Goal: Information Seeking & Learning: Learn about a topic

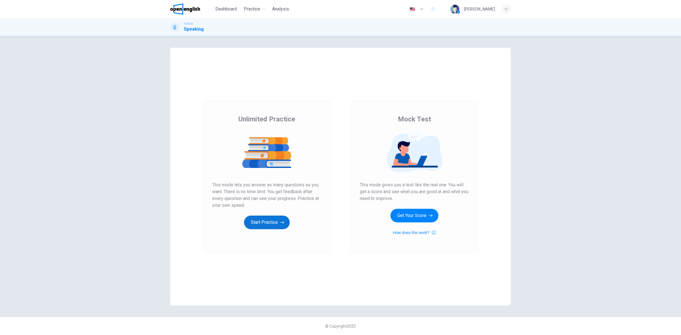
click at [259, 223] on button "Start Practice" at bounding box center [267, 223] width 46 height 14
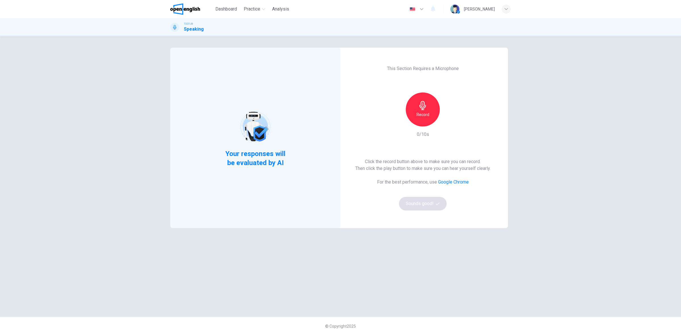
click at [418, 118] on h6 "Record" at bounding box center [423, 114] width 13 height 7
click at [426, 118] on div "Stop" at bounding box center [423, 110] width 34 height 34
click at [447, 122] on icon "button" at bounding box center [449, 122] width 6 height 6
click at [414, 206] on button "Sounds good!" at bounding box center [423, 204] width 48 height 14
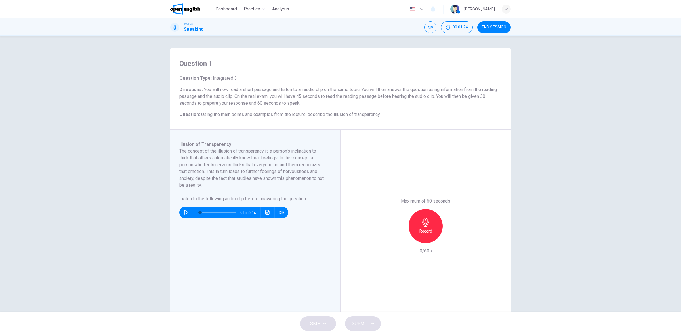
click at [182, 211] on button "button" at bounding box center [186, 212] width 9 height 11
type input "*"
click at [418, 224] on div "Record" at bounding box center [426, 226] width 34 height 34
click at [418, 224] on div "Stop" at bounding box center [426, 226] width 34 height 34
click at [396, 242] on div "button" at bounding box center [399, 238] width 9 height 9
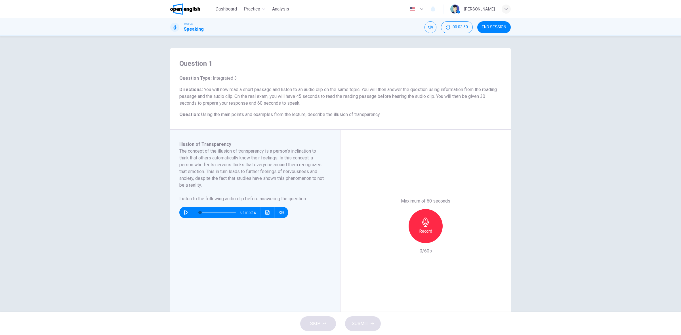
click at [427, 233] on h6 "Record" at bounding box center [425, 231] width 13 height 7
click at [413, 224] on div "Stop" at bounding box center [426, 226] width 34 height 34
click at [397, 237] on icon "button" at bounding box center [399, 238] width 5 height 5
click at [419, 236] on div "Record" at bounding box center [426, 226] width 34 height 34
click at [416, 232] on div "Stop" at bounding box center [426, 226] width 34 height 34
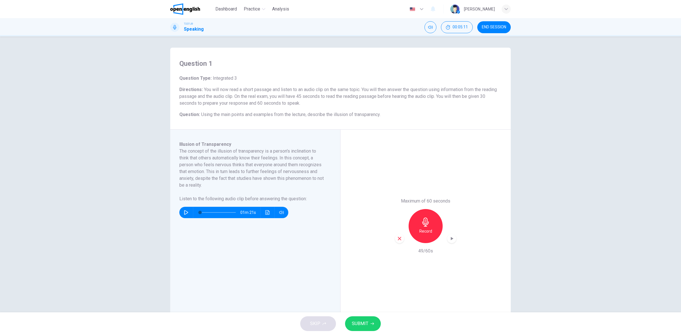
click at [395, 235] on div "button" at bounding box center [399, 238] width 9 height 9
click at [432, 222] on div "Record" at bounding box center [426, 226] width 34 height 34
click at [365, 320] on span "SUBMIT" at bounding box center [360, 324] width 16 height 8
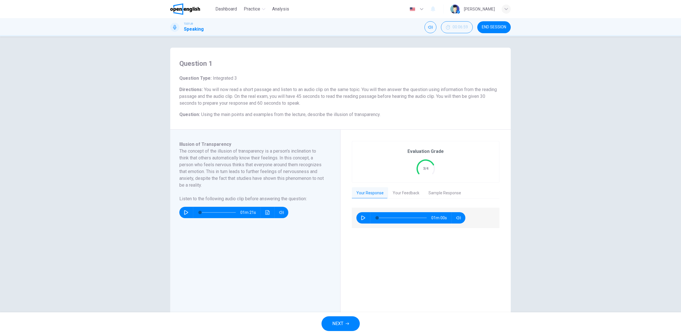
click at [398, 187] on button "Your Feedback" at bounding box center [406, 193] width 36 height 12
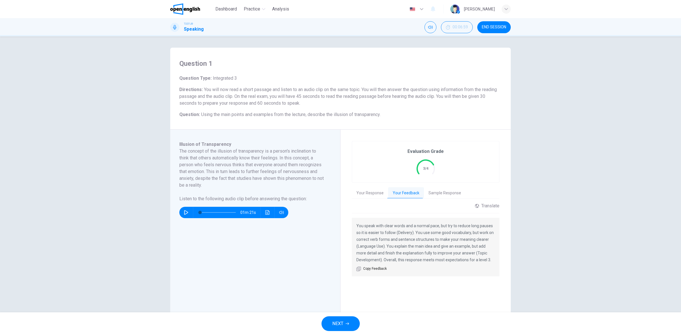
drag, startPoint x: 449, startPoint y: 233, endPoint x: 412, endPoint y: 244, distance: 38.6
click at [412, 244] on p "You speak with clear words and a normal pace, but try to reduce long pauses so …" at bounding box center [425, 243] width 139 height 41
drag, startPoint x: 388, startPoint y: 247, endPoint x: 461, endPoint y: 253, distance: 74.0
click at [461, 251] on p "You speak with clear words and a normal pace, but try to reduce long pauses so …" at bounding box center [425, 243] width 139 height 41
click at [361, 191] on button "Your Response" at bounding box center [370, 193] width 36 height 12
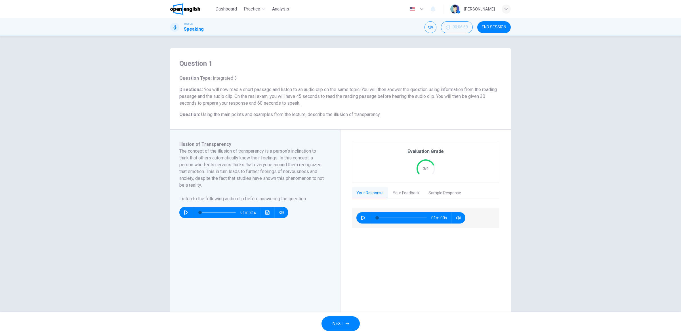
click at [364, 220] on icon "button" at bounding box center [363, 218] width 5 height 5
type input "*"
click at [348, 325] on icon "button" at bounding box center [347, 323] width 3 height 3
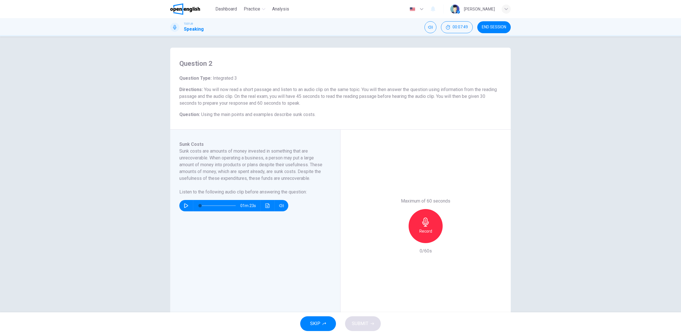
click at [184, 203] on icon "button" at bounding box center [186, 205] width 5 height 5
type input "*"
click at [424, 228] on h6 "Record" at bounding box center [425, 231] width 13 height 7
click at [364, 320] on span "SUBMIT" at bounding box center [360, 324] width 16 height 8
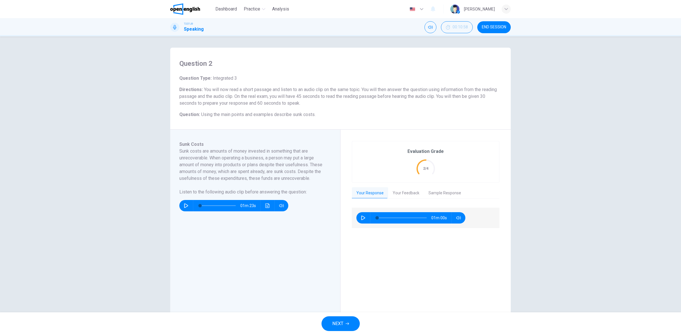
click at [414, 194] on button "Your Feedback" at bounding box center [406, 193] width 36 height 12
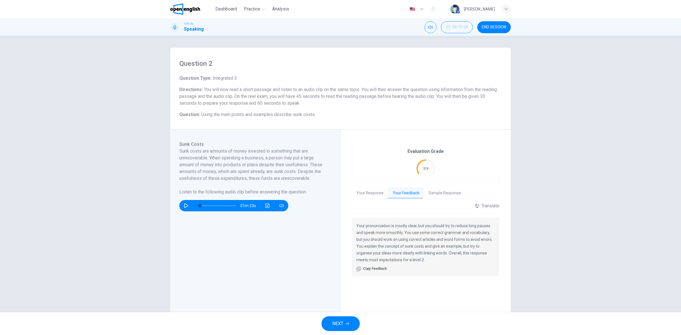
drag, startPoint x: 381, startPoint y: 237, endPoint x: 461, endPoint y: 244, distance: 79.8
click at [461, 244] on p "Your pronunciation is mostly clear, but you should try to reduce long pauses an…" at bounding box center [425, 243] width 139 height 41
click at [473, 246] on p "Your pronunciation is mostly clear, but you should try to reduce long pauses an…" at bounding box center [425, 243] width 139 height 41
click at [466, 253] on p "Your pronunciation is mostly clear, but you should try to reduce long pauses an…" at bounding box center [425, 243] width 139 height 41
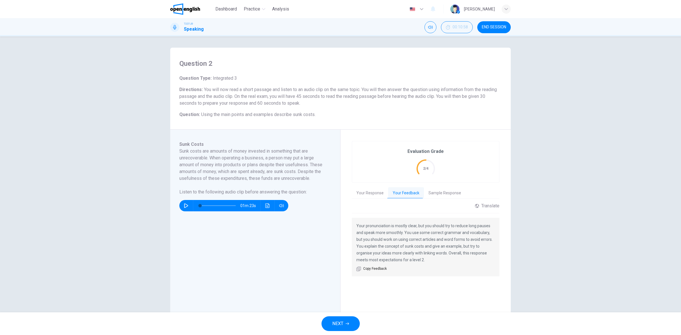
drag, startPoint x: 465, startPoint y: 254, endPoint x: 468, endPoint y: 258, distance: 5.1
click at [467, 257] on p "Your pronunciation is mostly clear, but you should try to reduce long pauses an…" at bounding box center [425, 243] width 139 height 41
drag, startPoint x: 465, startPoint y: 265, endPoint x: 425, endPoint y: 256, distance: 40.5
click at [463, 266] on div "Your pronunciation is mostly clear, but you should try to reduce long pauses an…" at bounding box center [426, 247] width 148 height 58
click at [362, 195] on button "Your Response" at bounding box center [370, 193] width 36 height 12
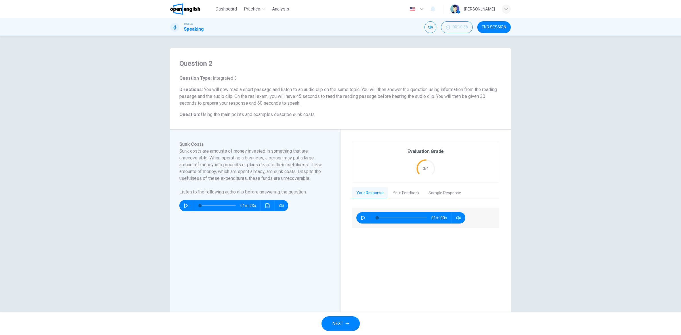
click at [361, 216] on icon "button" at bounding box center [363, 218] width 4 height 5
type input "**"
click at [344, 320] on button "NEXT" at bounding box center [341, 323] width 38 height 15
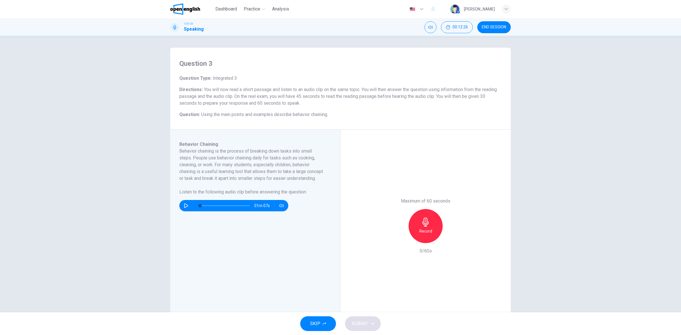
click at [186, 208] on icon "button" at bounding box center [186, 205] width 4 height 5
type input "*"
click at [426, 226] on icon "button" at bounding box center [425, 222] width 9 height 9
click at [361, 324] on span "SUBMIT" at bounding box center [360, 324] width 16 height 8
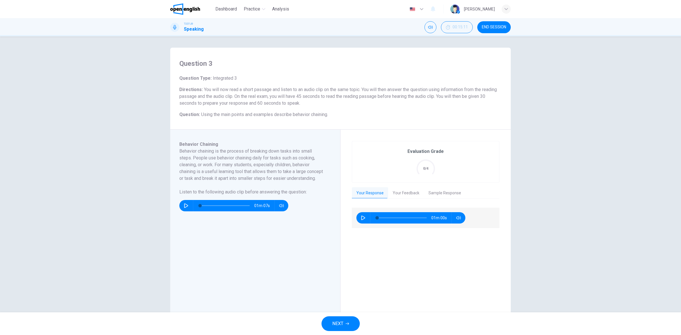
click at [416, 190] on button "Your Feedback" at bounding box center [406, 193] width 36 height 12
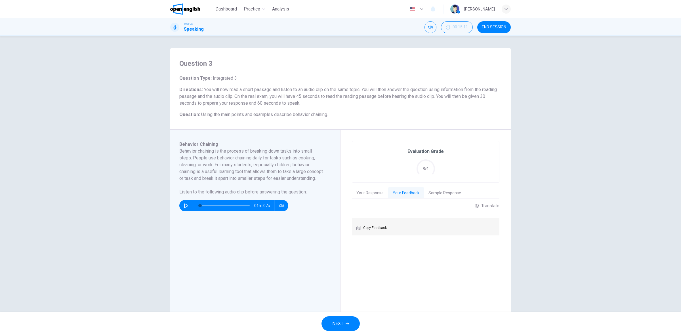
click at [375, 190] on button "Your Response" at bounding box center [370, 193] width 36 height 12
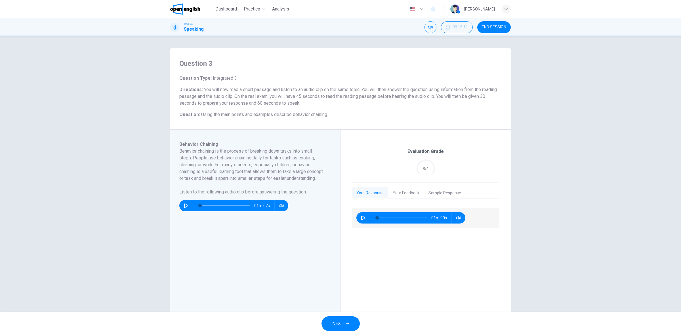
drag, startPoint x: 360, startPoint y: 212, endPoint x: 360, endPoint y: 216, distance: 4.1
click at [360, 213] on button "button" at bounding box center [363, 217] width 9 height 11
click at [433, 191] on button "Sample Response" at bounding box center [445, 193] width 42 height 12
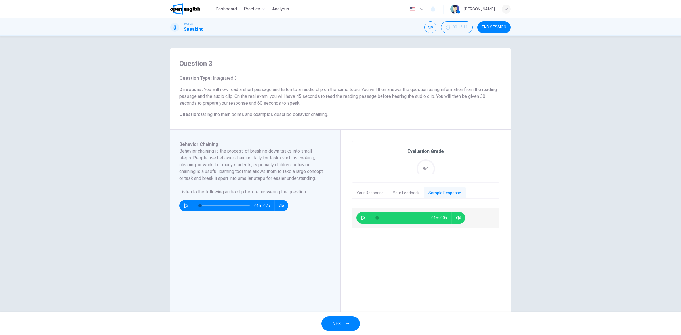
click at [363, 195] on button "Your Response" at bounding box center [370, 193] width 36 height 12
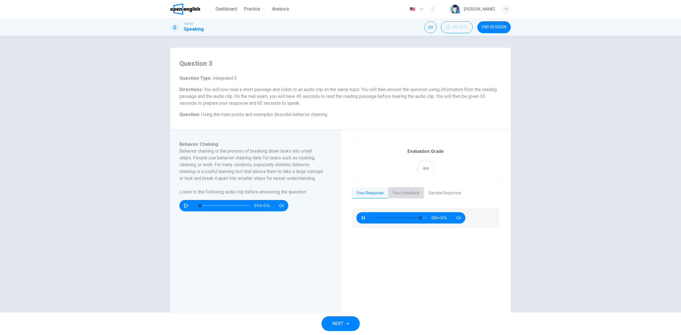
click at [400, 191] on button "Your Feedback" at bounding box center [406, 193] width 36 height 12
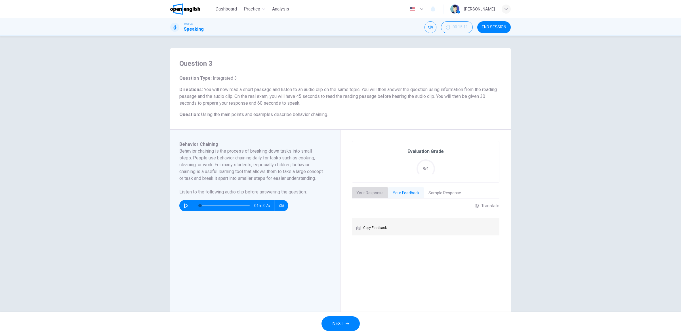
click at [381, 192] on button "Your Response" at bounding box center [370, 193] width 36 height 12
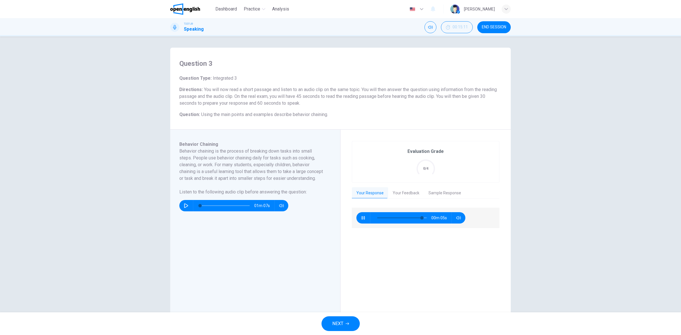
drag, startPoint x: 419, startPoint y: 169, endPoint x: 427, endPoint y: 169, distance: 8.0
click at [427, 169] on icon at bounding box center [426, 169] width 24 height 24
click at [406, 193] on button "Your Feedback" at bounding box center [406, 193] width 36 height 12
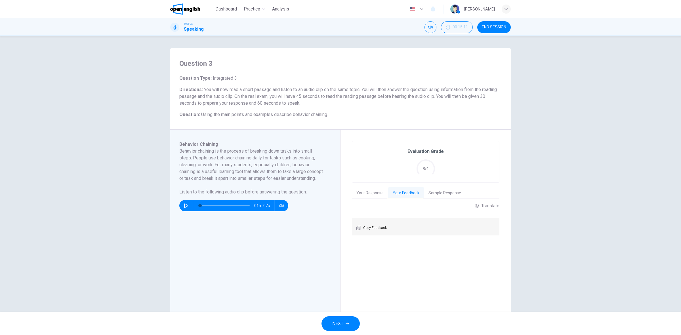
click at [373, 195] on button "Your Response" at bounding box center [370, 193] width 36 height 12
type input "*"
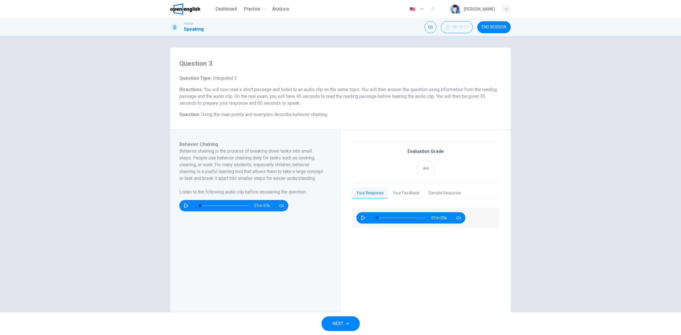
click at [405, 193] on button "Your Feedback" at bounding box center [406, 193] width 36 height 12
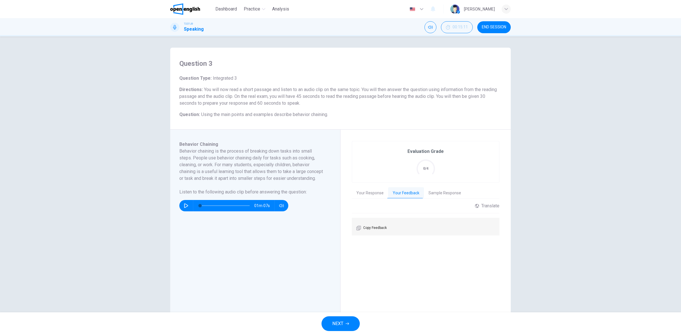
click at [433, 197] on button "Sample Response" at bounding box center [445, 193] width 42 height 12
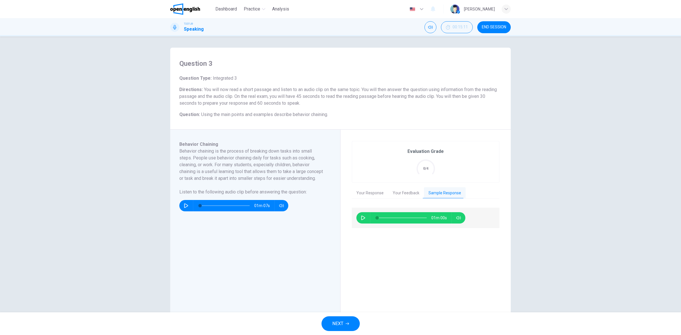
click at [363, 218] on icon "button" at bounding box center [363, 218] width 5 height 5
type input "*"
click at [359, 198] on button "Your Response" at bounding box center [370, 193] width 36 height 12
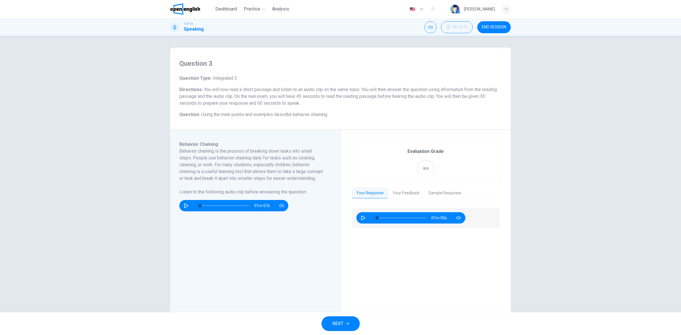
click at [491, 26] on span "END SESSION" at bounding box center [494, 27] width 24 height 5
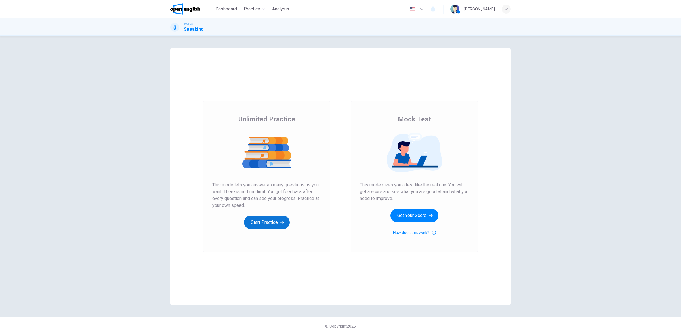
click at [278, 217] on button "Start Practice" at bounding box center [267, 223] width 46 height 14
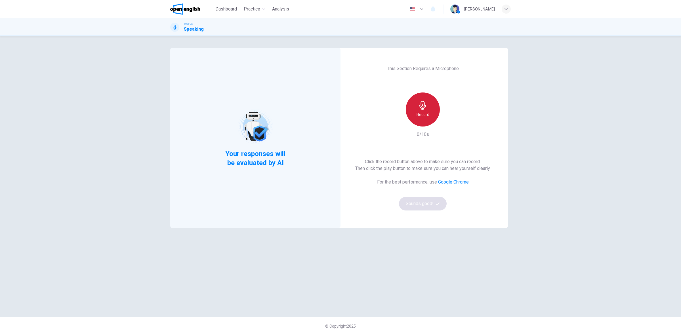
click at [422, 119] on div "Record" at bounding box center [423, 110] width 34 height 34
click at [425, 113] on h6 "Stop" at bounding box center [423, 114] width 9 height 7
click at [448, 124] on icon "button" at bounding box center [449, 122] width 6 height 6
click at [429, 205] on button "Sounds good!" at bounding box center [423, 204] width 48 height 14
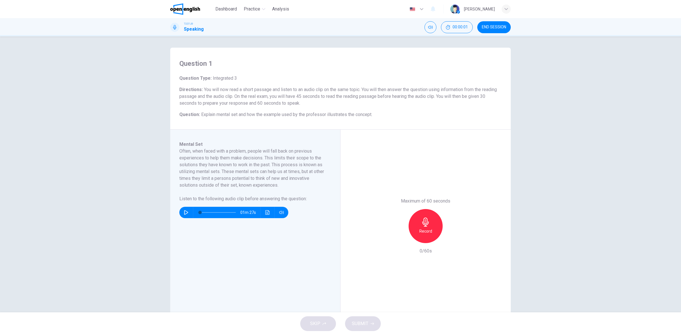
click at [184, 211] on icon "button" at bounding box center [186, 212] width 5 height 5
click at [185, 212] on icon "button" at bounding box center [185, 212] width 3 height 3
type input "*"
click at [182, 212] on button "button" at bounding box center [186, 212] width 9 height 11
type input "*"
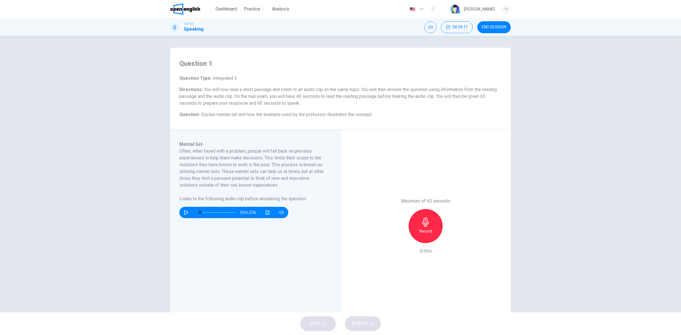
click at [425, 226] on icon "button" at bounding box center [425, 222] width 9 height 9
drag, startPoint x: 397, startPoint y: 240, endPoint x: 410, endPoint y: 236, distance: 14.2
click at [398, 239] on icon "button" at bounding box center [399, 238] width 3 height 3
click at [423, 233] on h6 "Record" at bounding box center [425, 231] width 13 height 7
click at [362, 315] on div "SKIP SUBMIT" at bounding box center [340, 323] width 681 height 23
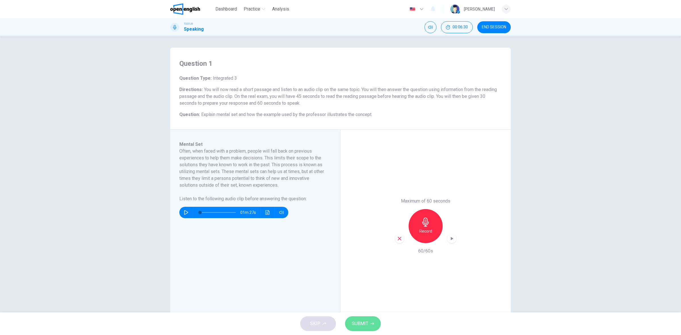
click at [361, 316] on button "SUBMIT" at bounding box center [363, 323] width 36 height 15
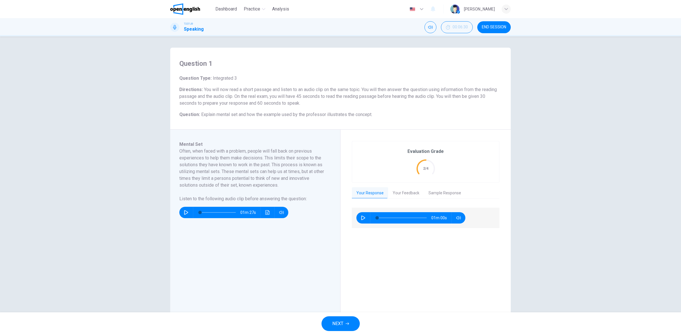
drag, startPoint x: 226, startPoint y: 115, endPoint x: 373, endPoint y: 114, distance: 146.5
click at [370, 114] on span "Explain mental set and how the example used by the professor illustrates the co…" at bounding box center [286, 114] width 171 height 5
click at [373, 114] on h6 "Question : Explain mental set and how the example used by the professor illustr…" at bounding box center [340, 114] width 322 height 7
click at [344, 320] on button "NEXT" at bounding box center [341, 323] width 38 height 15
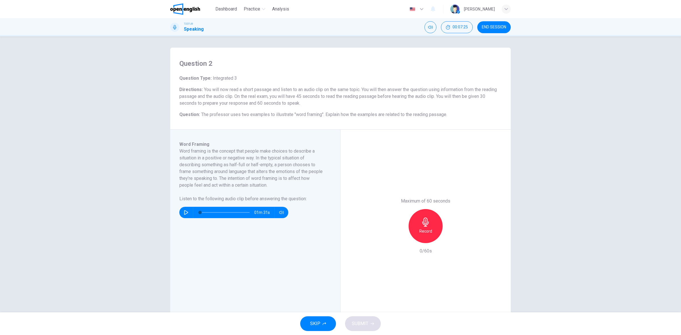
drag, startPoint x: 185, startPoint y: 209, endPoint x: 216, endPoint y: 199, distance: 32.5
click at [183, 209] on button "button" at bounding box center [186, 212] width 9 height 11
type input "*"
click at [427, 234] on h6 "Record" at bounding box center [425, 231] width 13 height 7
click at [360, 324] on span "SUBMIT" at bounding box center [360, 324] width 16 height 8
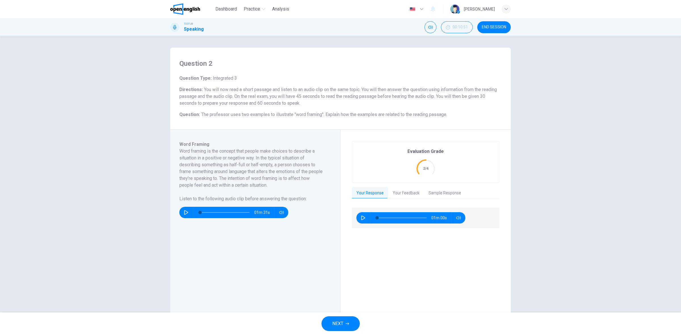
click at [192, 5] on img at bounding box center [185, 8] width 30 height 11
